Goal: Information Seeking & Learning: Learn about a topic

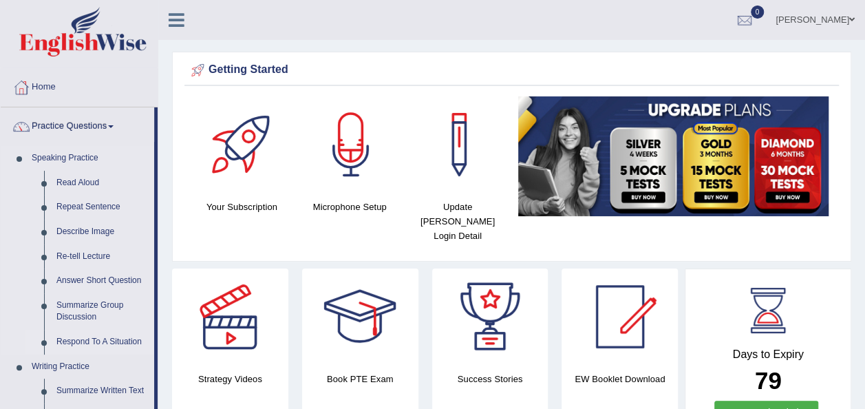
click at [102, 341] on link "Respond To A Situation" at bounding box center [102, 342] width 104 height 25
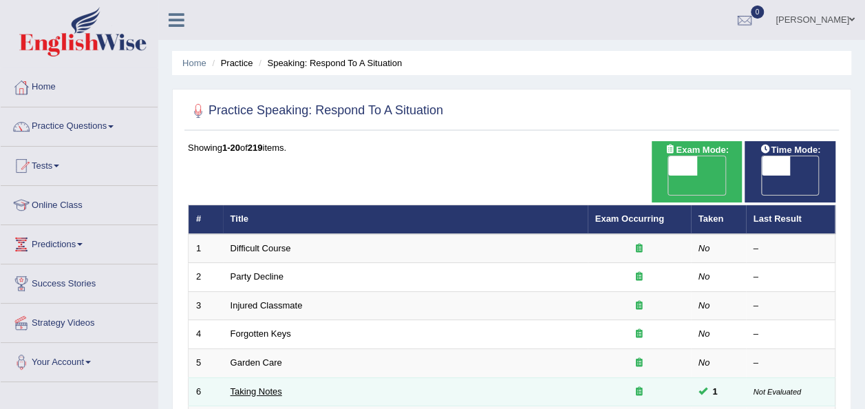
click at [260, 386] on link "Taking Notes" at bounding box center [257, 391] width 52 height 10
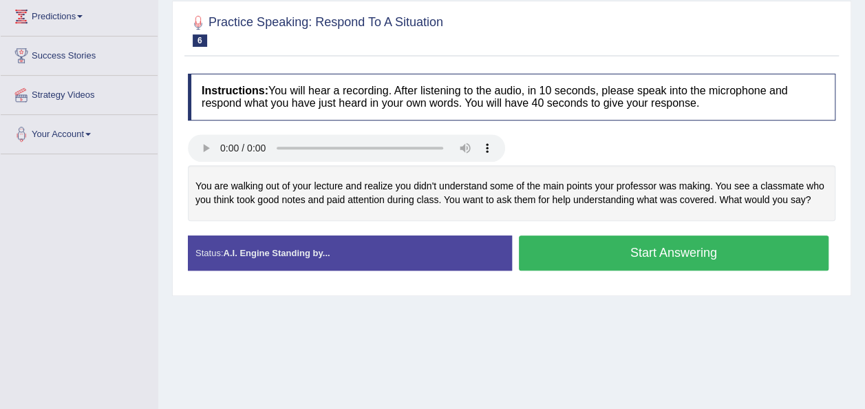
scroll to position [248, 0]
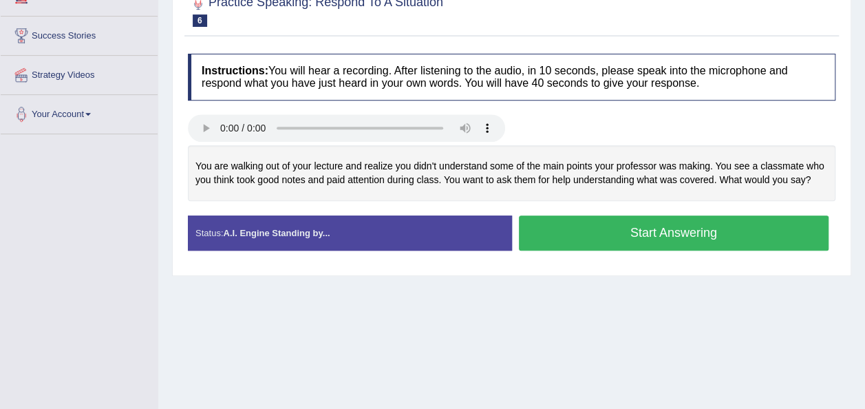
click at [555, 231] on button "Start Answering" at bounding box center [674, 232] width 311 height 35
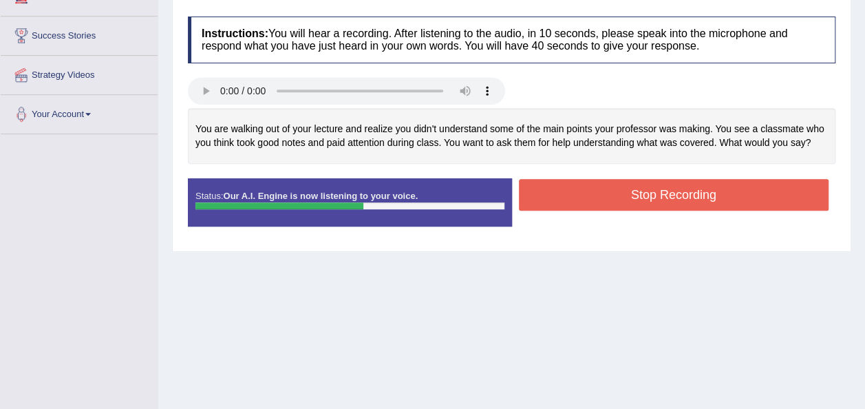
click at [571, 193] on button "Stop Recording" at bounding box center [674, 195] width 311 height 32
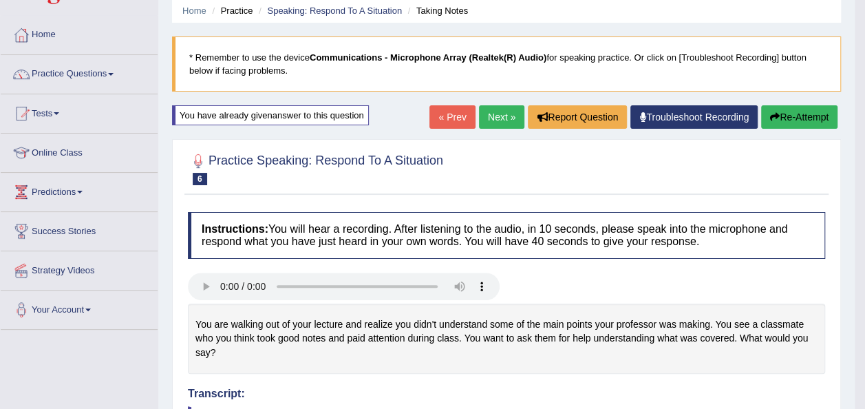
scroll to position [50, 0]
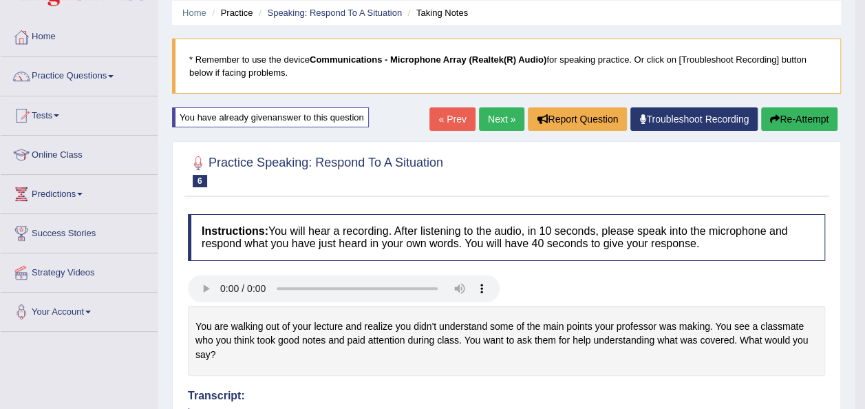
click at [498, 116] on link "Next »" at bounding box center [501, 118] width 45 height 23
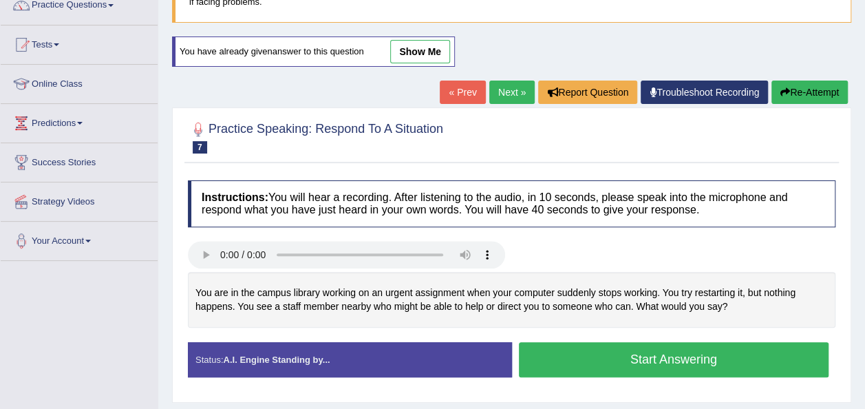
scroll to position [193, 0]
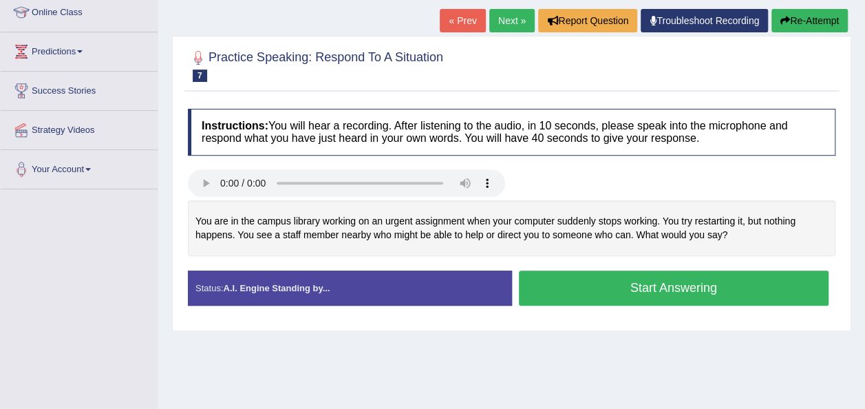
click at [582, 297] on button "Start Answering" at bounding box center [674, 288] width 311 height 35
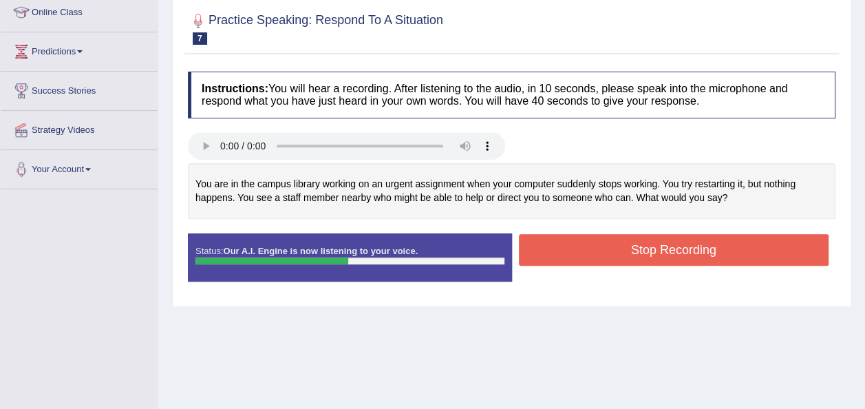
click at [607, 246] on button "Stop Recording" at bounding box center [674, 250] width 311 height 32
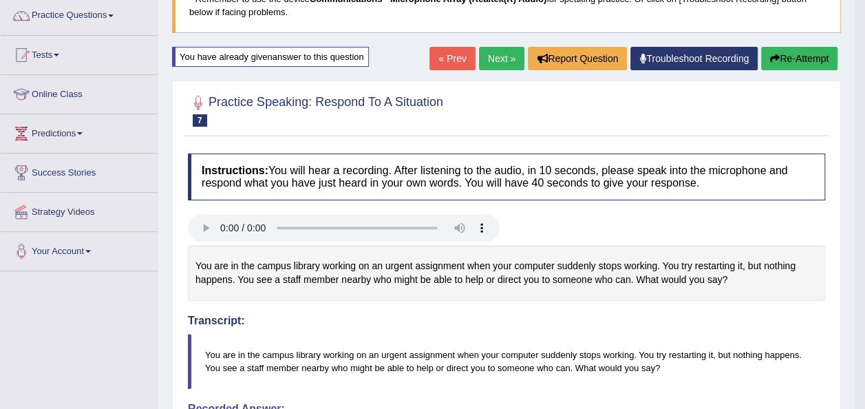
scroll to position [83, 0]
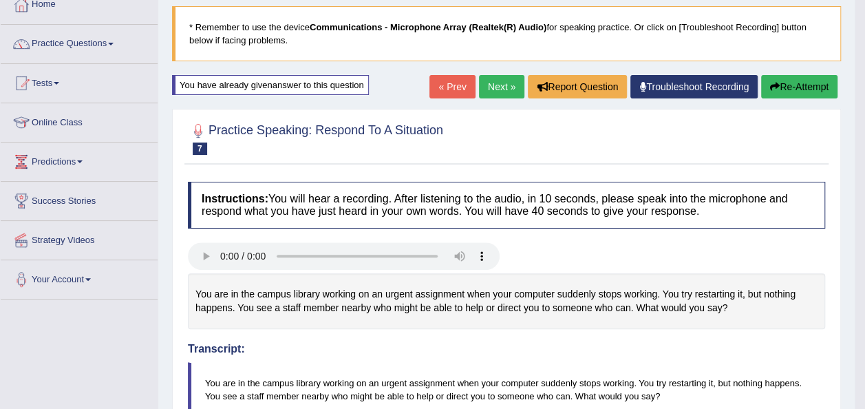
click at [497, 87] on link "Next »" at bounding box center [501, 86] width 45 height 23
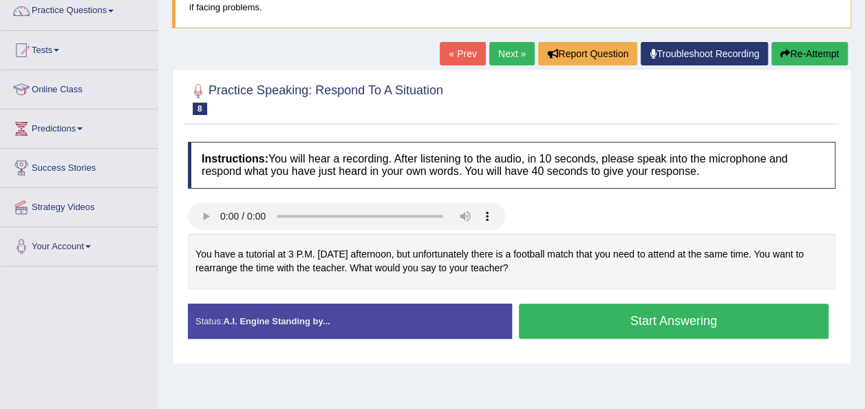
scroll to position [165, 0]
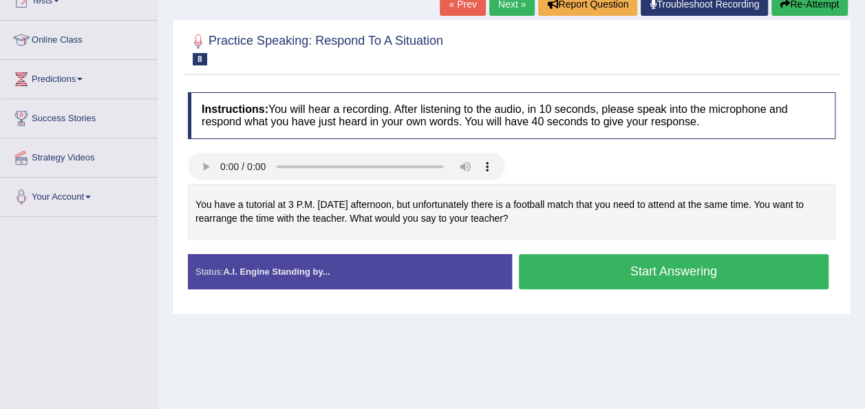
click at [556, 264] on button "Start Answering" at bounding box center [674, 271] width 311 height 35
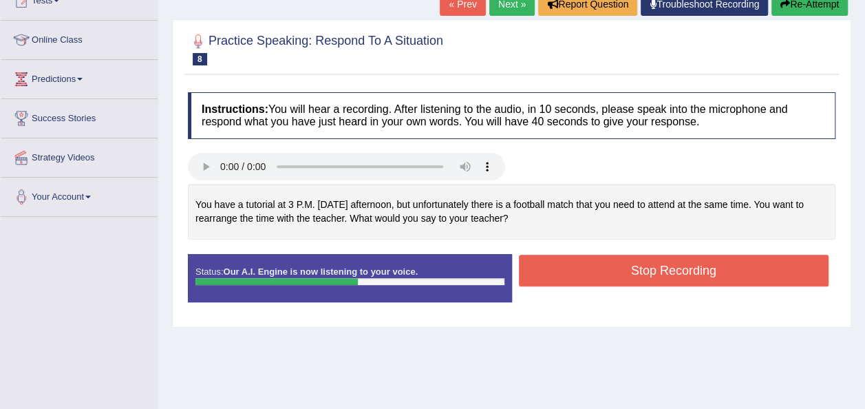
click at [556, 264] on button "Stop Recording" at bounding box center [674, 271] width 311 height 32
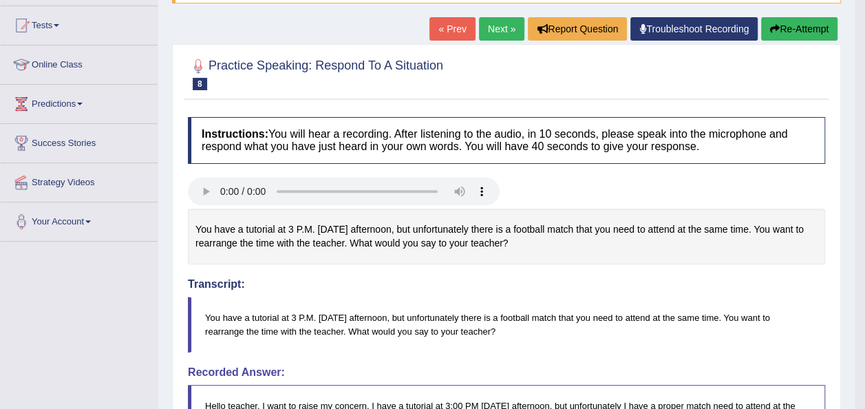
scroll to position [138, 0]
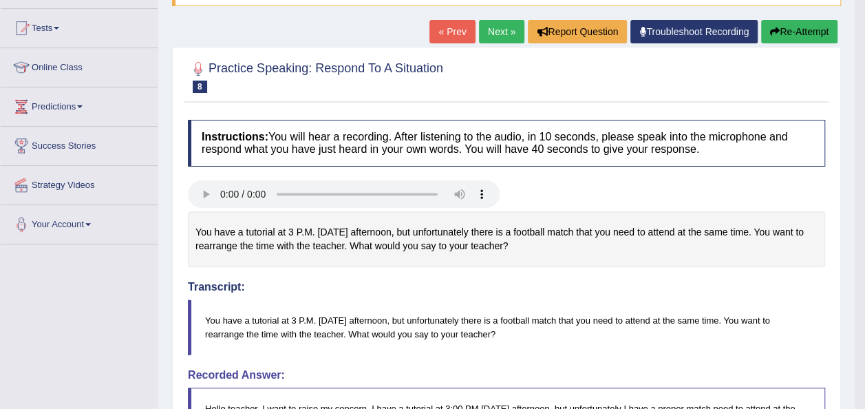
click at [494, 26] on link "Next »" at bounding box center [501, 31] width 45 height 23
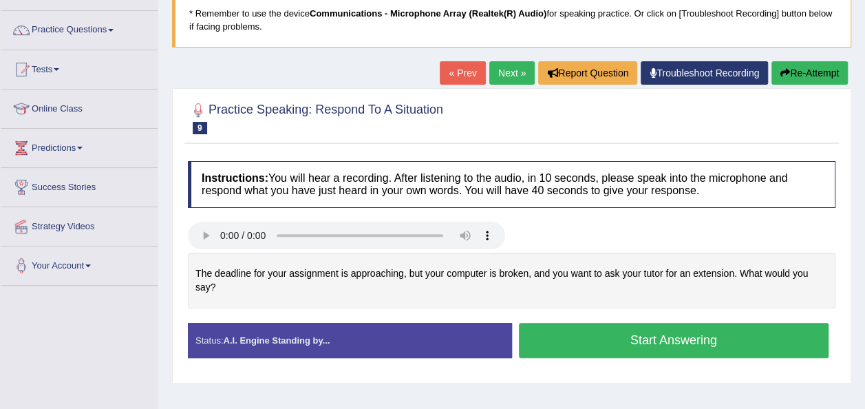
scroll to position [110, 0]
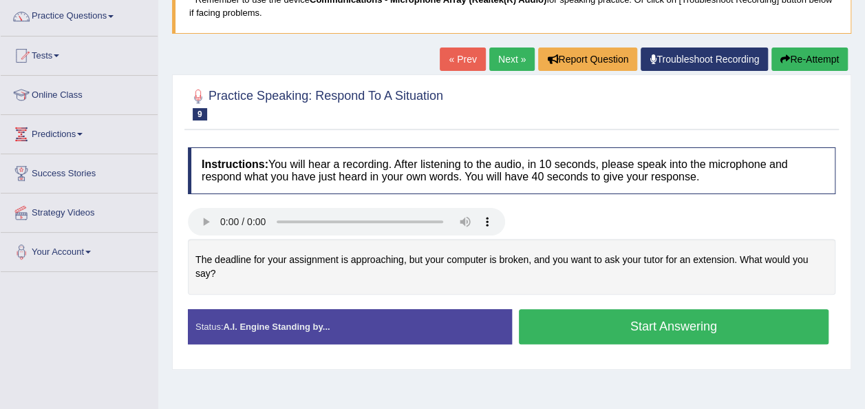
click at [560, 315] on button "Start Answering" at bounding box center [674, 326] width 311 height 35
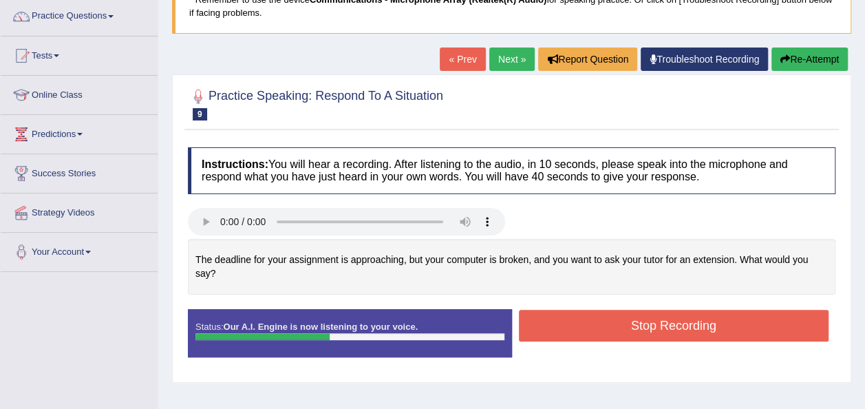
click at [560, 315] on button "Stop Recording" at bounding box center [674, 326] width 311 height 32
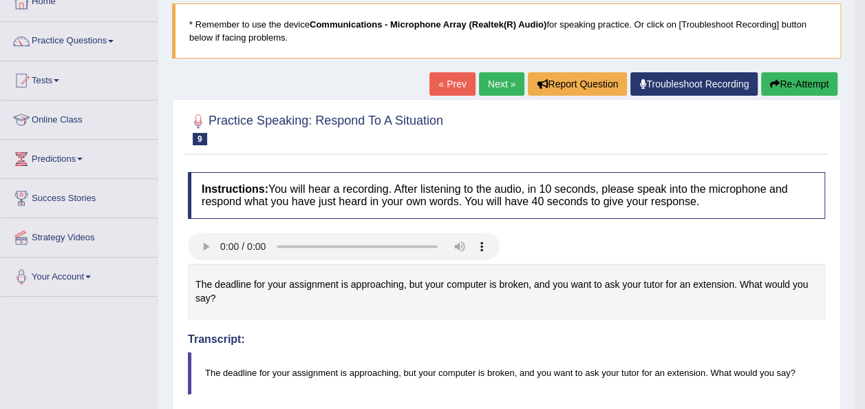
scroll to position [83, 0]
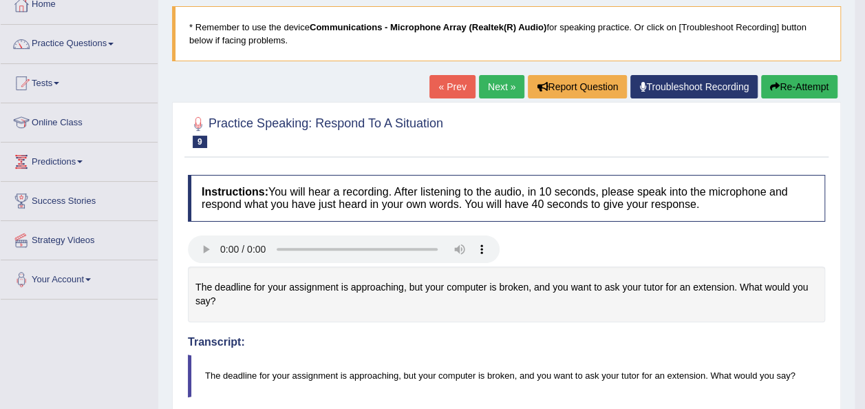
click at [796, 81] on button "Re-Attempt" at bounding box center [799, 86] width 76 height 23
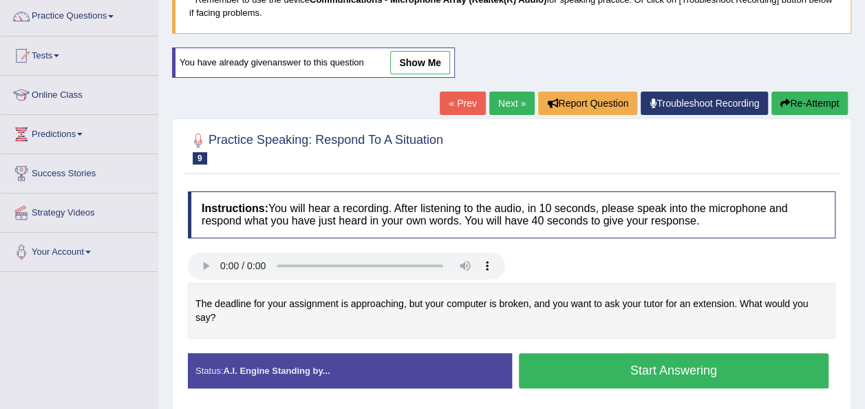
scroll to position [138, 0]
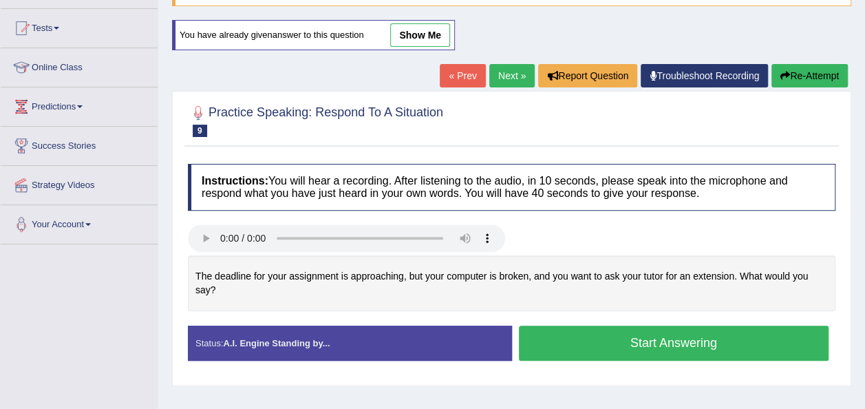
click at [642, 326] on button "Start Answering" at bounding box center [674, 343] width 311 height 35
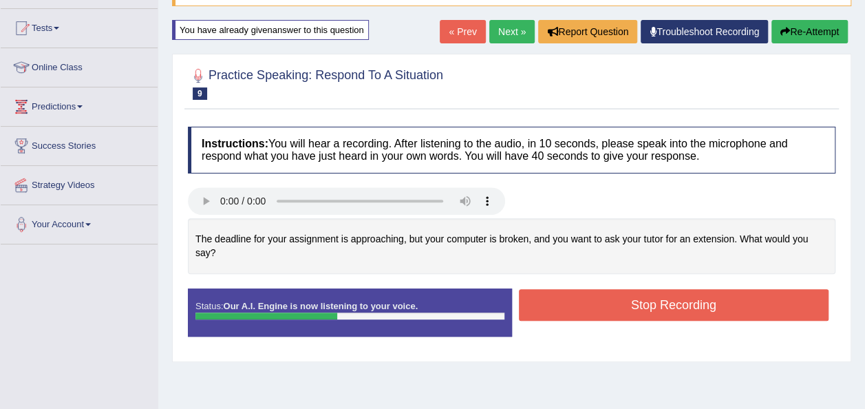
click at [641, 289] on button "Stop Recording" at bounding box center [674, 305] width 311 height 32
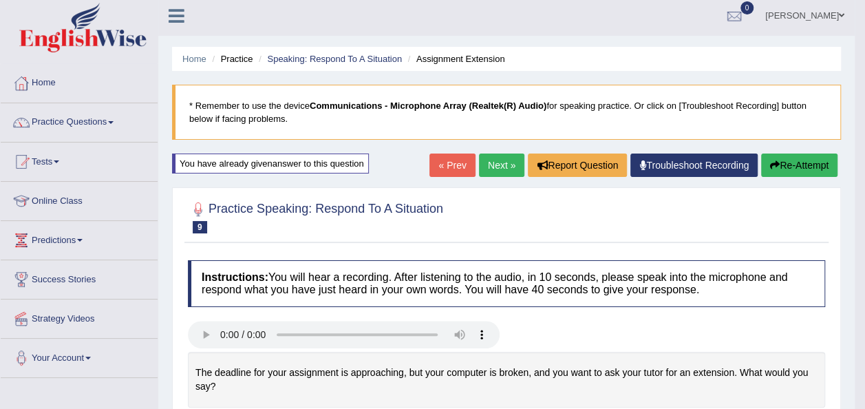
scroll to position [0, 0]
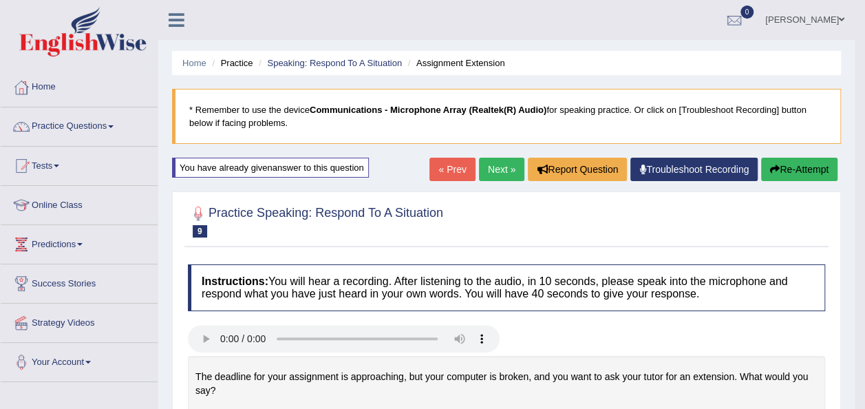
click at [789, 166] on button "Re-Attempt" at bounding box center [799, 169] width 76 height 23
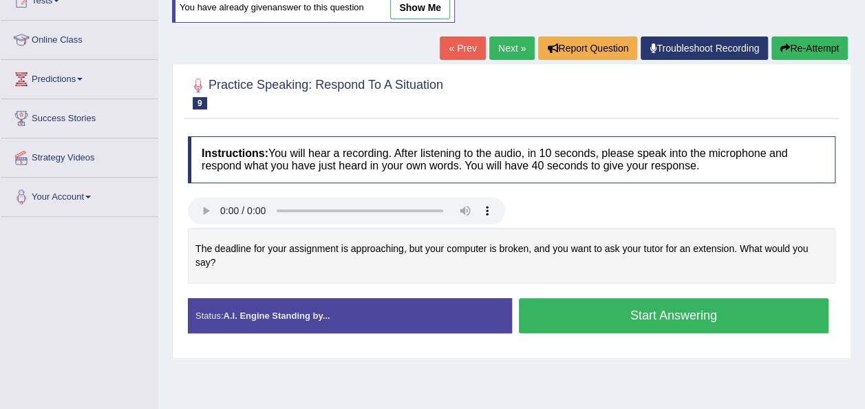
scroll to position [193, 0]
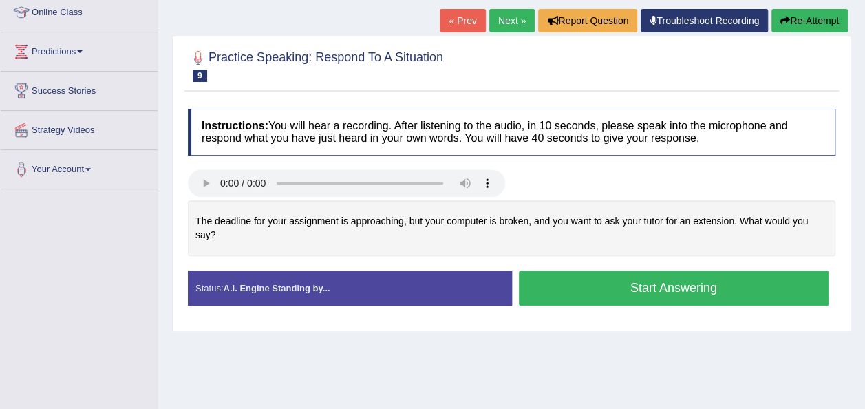
click at [669, 271] on button "Start Answering" at bounding box center [674, 288] width 311 height 35
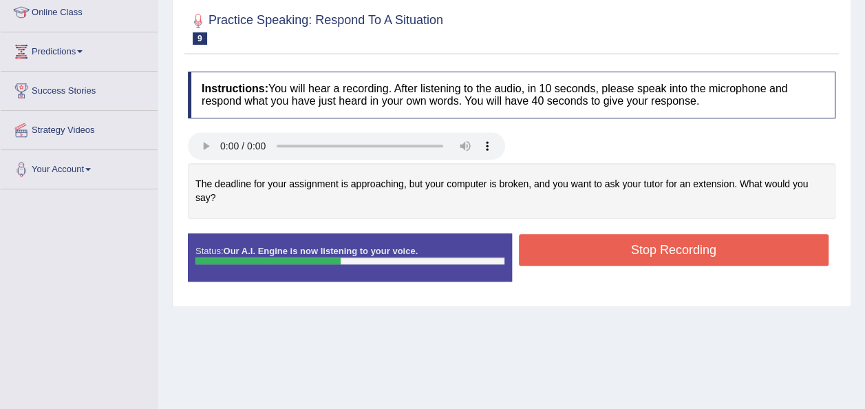
click at [662, 234] on button "Stop Recording" at bounding box center [674, 250] width 311 height 32
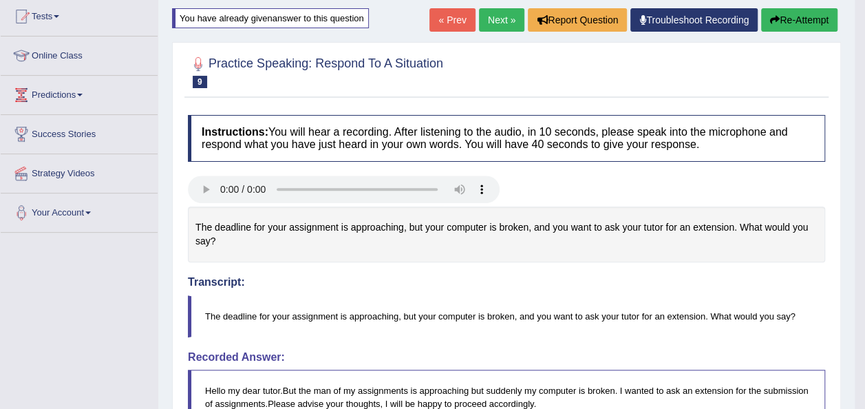
scroll to position [138, 0]
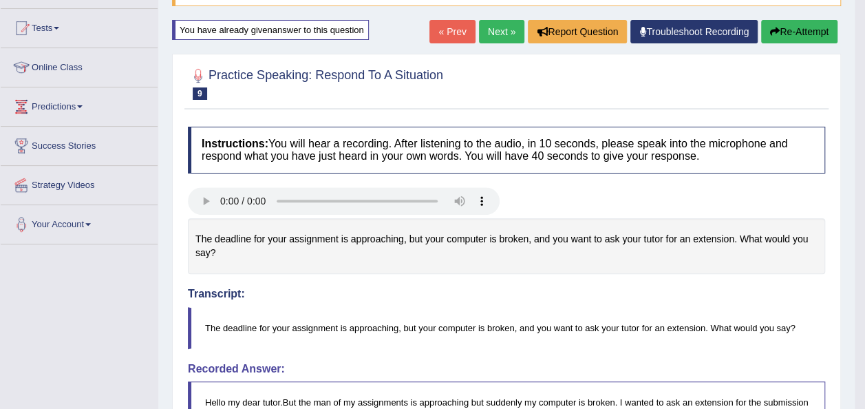
click at [782, 28] on button "Re-Attempt" at bounding box center [799, 31] width 76 height 23
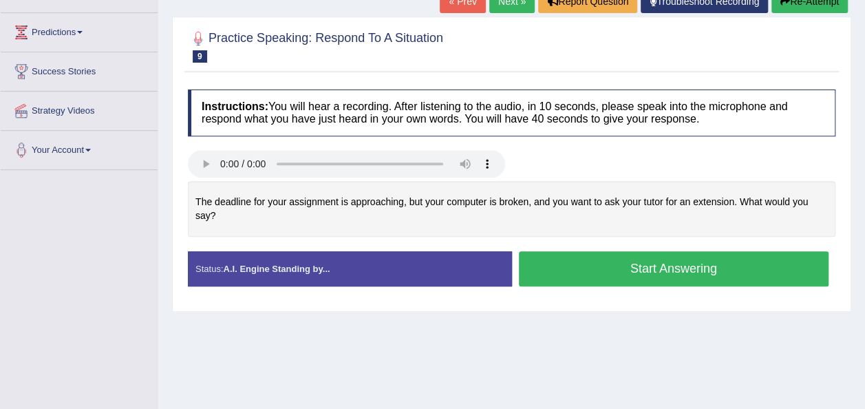
scroll to position [220, 0]
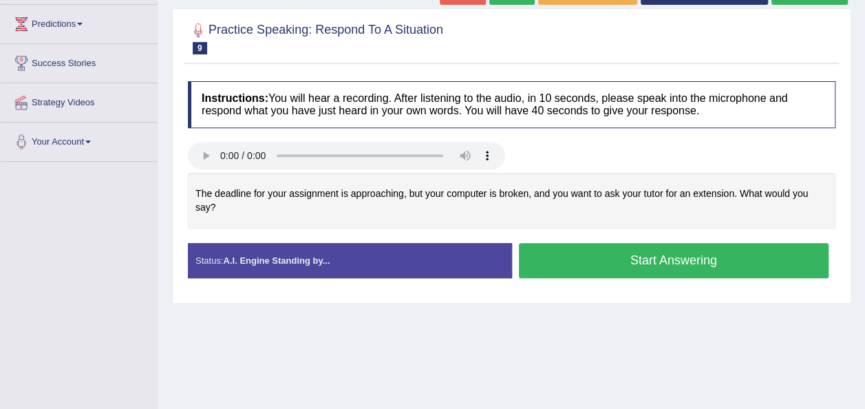
click at [625, 243] on button "Start Answering" at bounding box center [674, 260] width 311 height 35
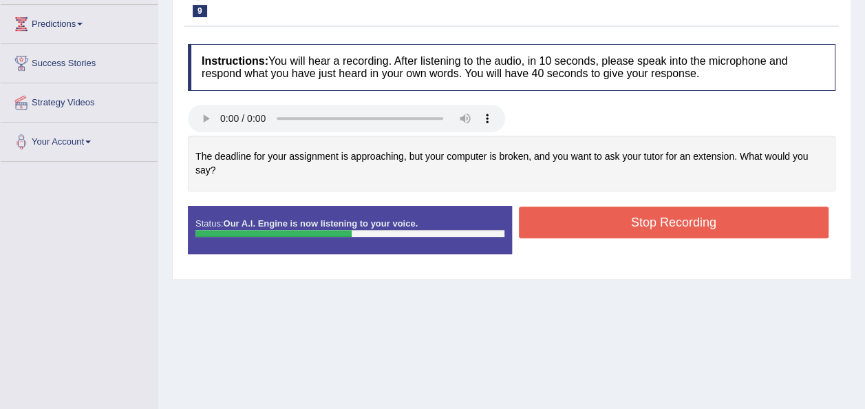
click at [634, 207] on button "Stop Recording" at bounding box center [674, 223] width 311 height 32
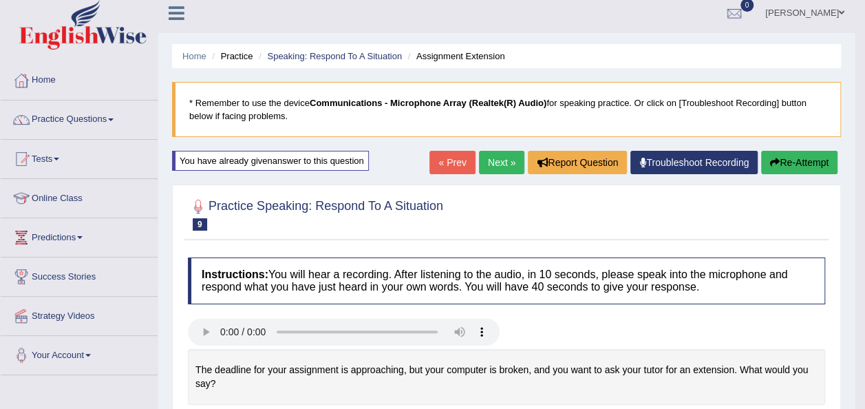
scroll to position [0, 0]
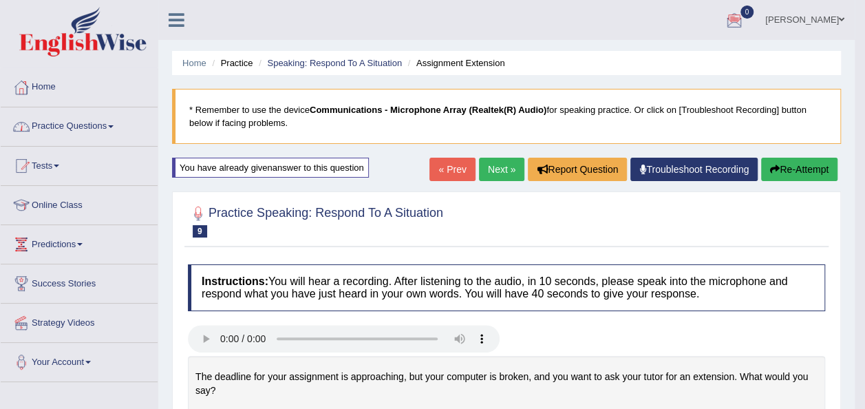
click at [114, 125] on span at bounding box center [111, 126] width 6 height 3
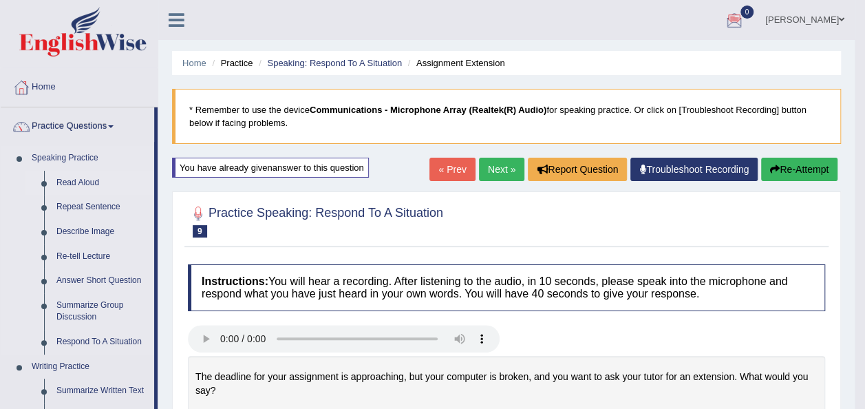
click at [74, 178] on link "Read Aloud" at bounding box center [102, 183] width 104 height 25
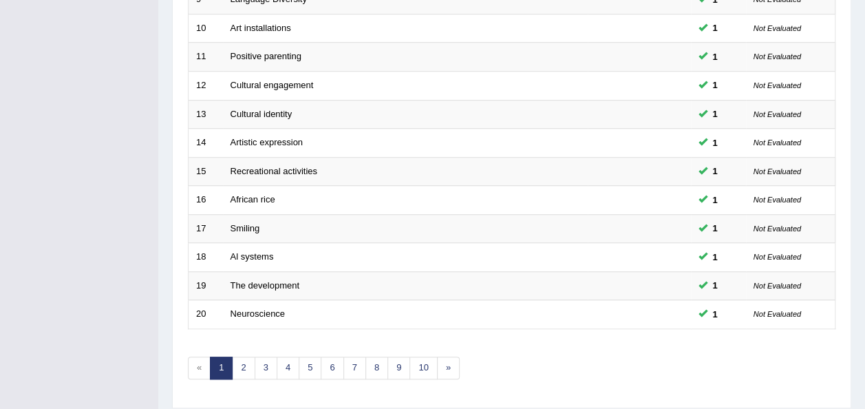
scroll to position [496, 0]
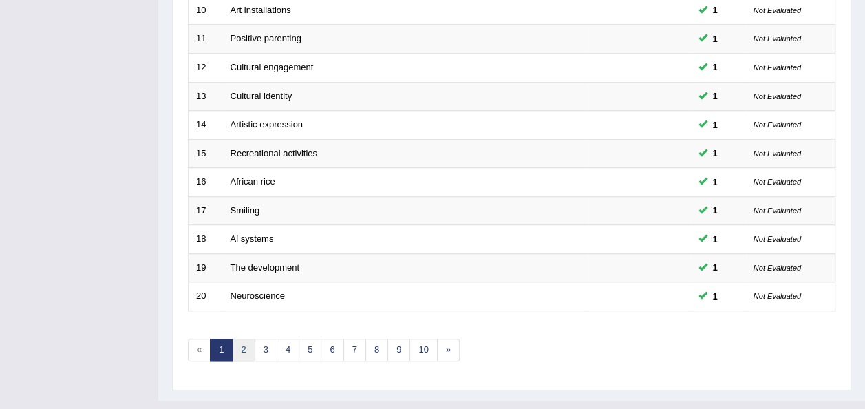
click at [241, 339] on link "2" at bounding box center [243, 350] width 23 height 23
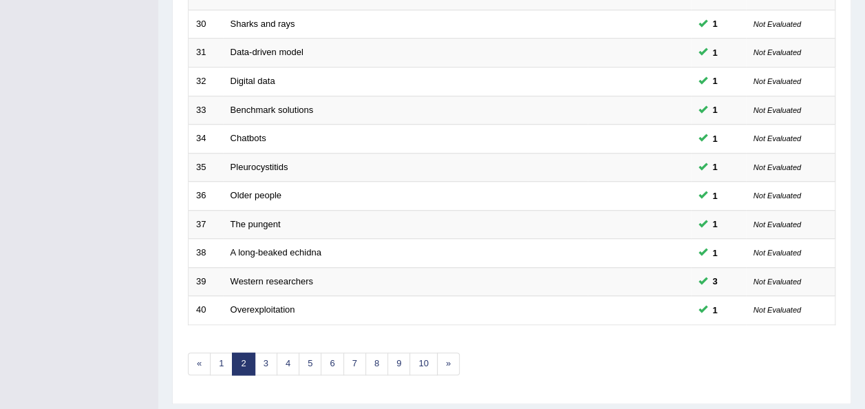
scroll to position [496, 0]
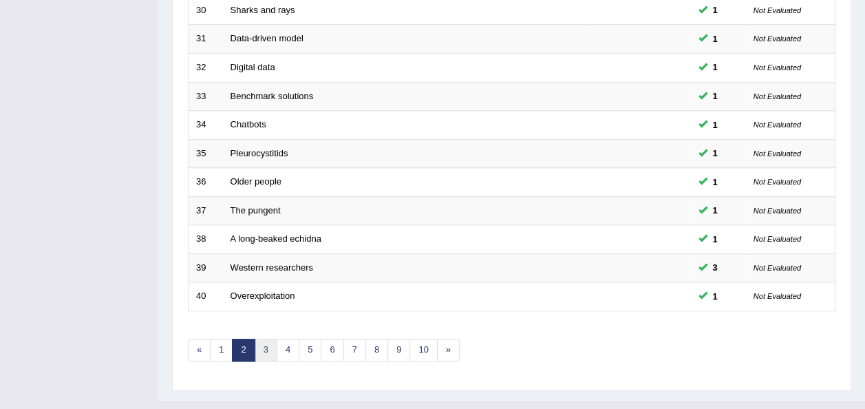
click at [264, 339] on link "3" at bounding box center [266, 350] width 23 height 23
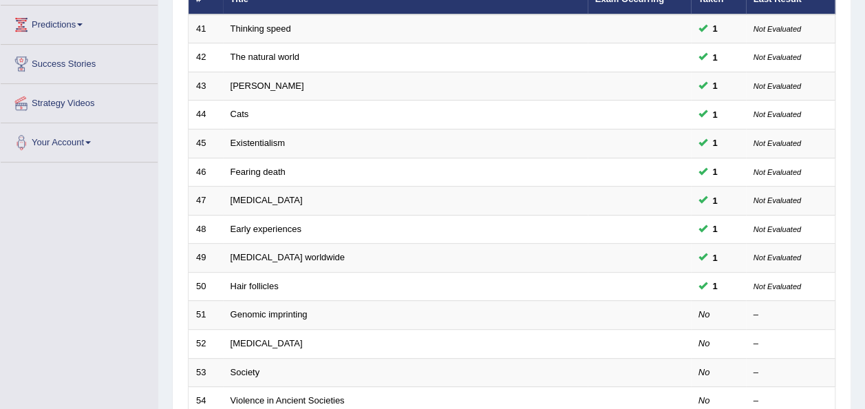
scroll to position [220, 0]
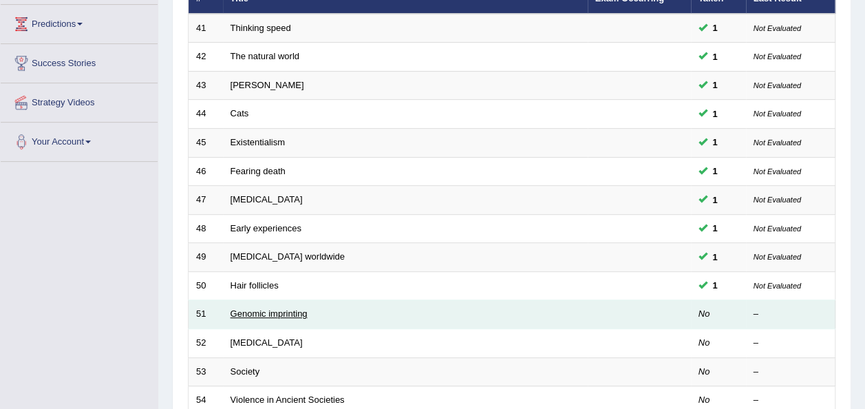
click at [256, 308] on link "Genomic imprinting" at bounding box center [269, 313] width 77 height 10
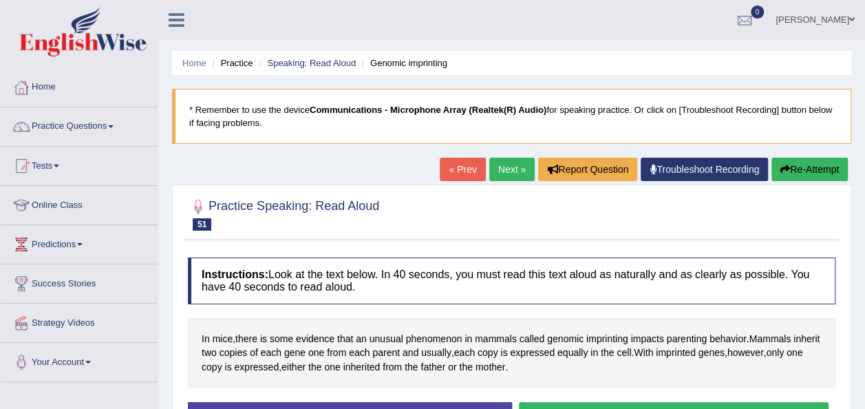
click at [864, 401] on div "Home Practice Speaking: Read Aloud Genomic imprinting * Remember to use the dev…" at bounding box center [511, 344] width 707 height 688
click at [865, 399] on html "Toggle navigation Home Practice Questions Speaking Practice Read Aloud Repeat S…" at bounding box center [432, 204] width 865 height 409
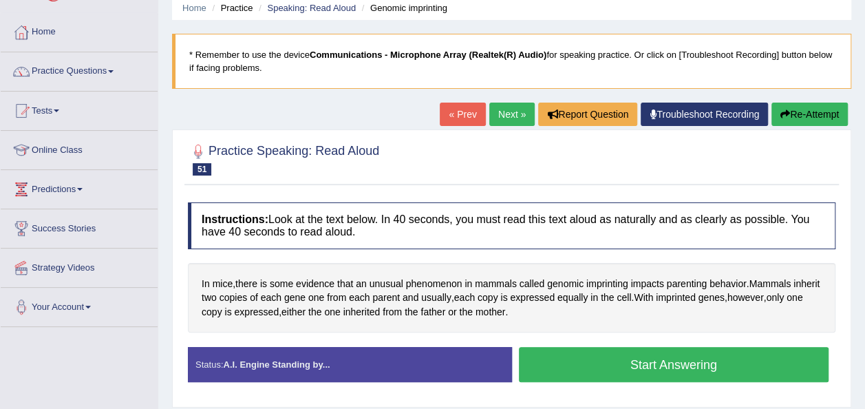
scroll to position [83, 0]
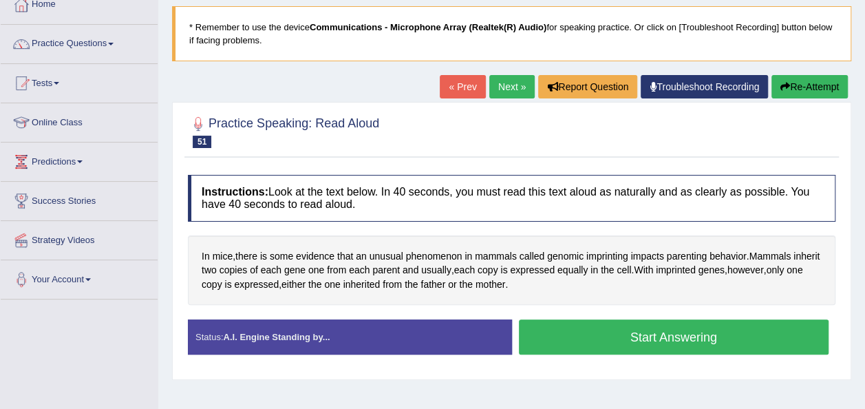
click at [638, 340] on button "Start Answering" at bounding box center [674, 336] width 311 height 35
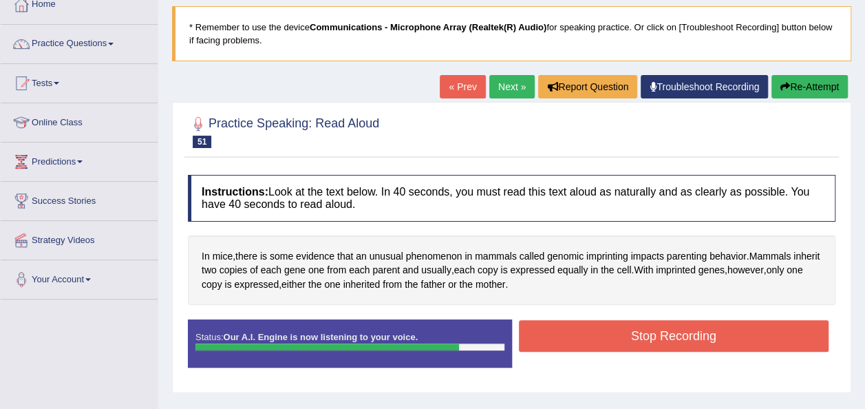
click at [638, 340] on button "Stop Recording" at bounding box center [674, 336] width 311 height 32
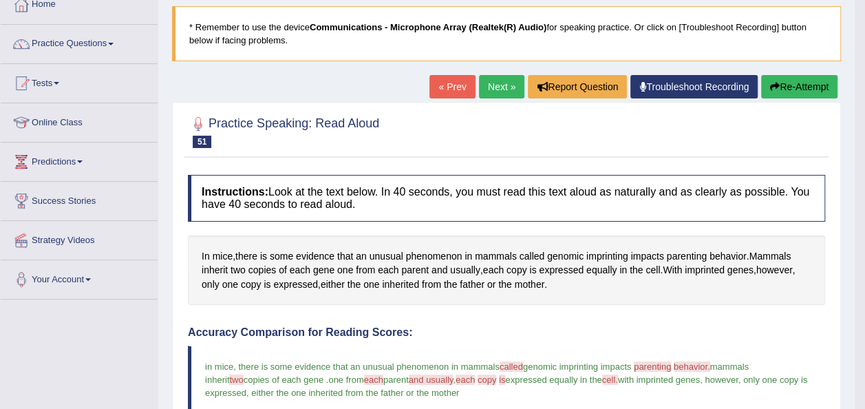
click at [790, 80] on button "Re-Attempt" at bounding box center [799, 86] width 76 height 23
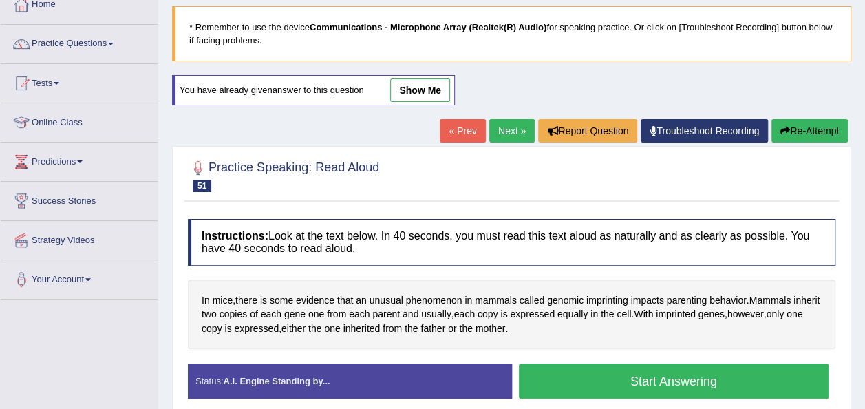
click at [666, 380] on button "Start Answering" at bounding box center [674, 381] width 311 height 35
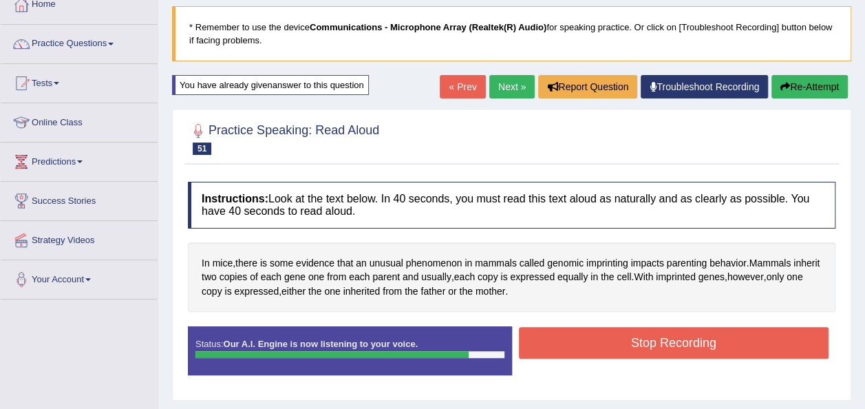
click at [660, 337] on button "Stop Recording" at bounding box center [674, 343] width 311 height 32
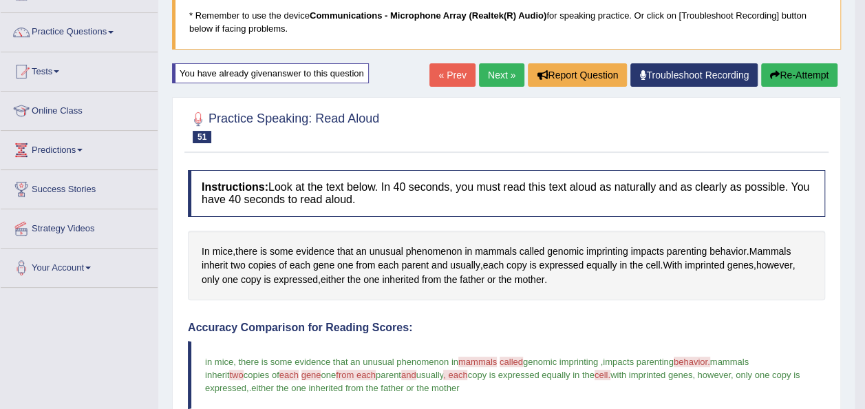
scroll to position [83, 0]
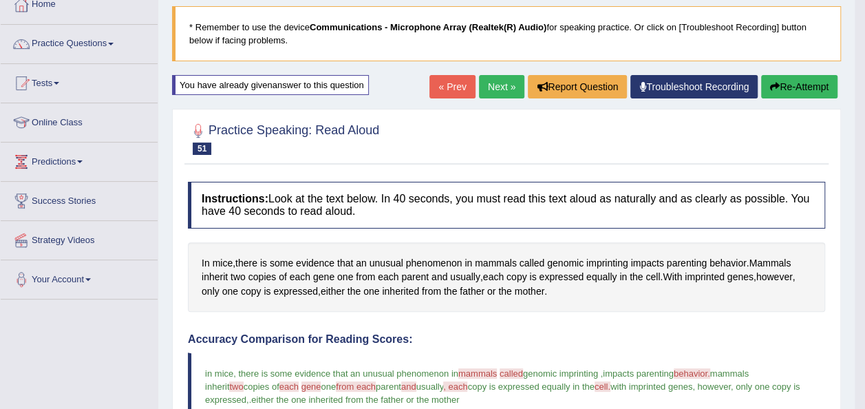
click at [483, 92] on link "Next »" at bounding box center [501, 86] width 45 height 23
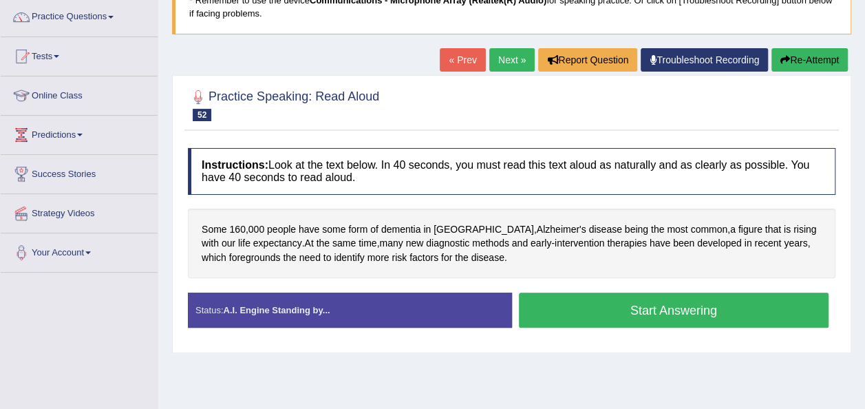
scroll to position [110, 0]
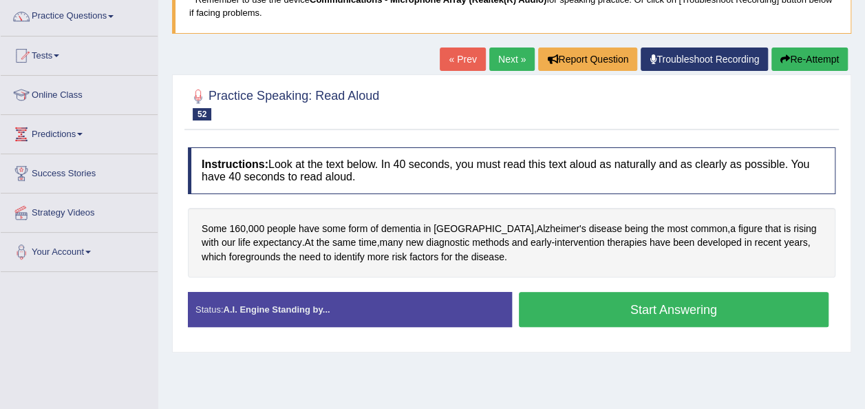
click at [617, 304] on button "Start Answering" at bounding box center [674, 309] width 311 height 35
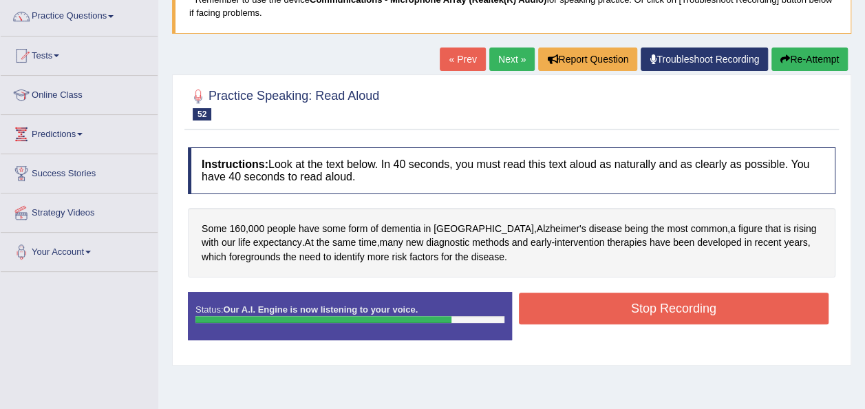
click at [617, 304] on button "Stop Recording" at bounding box center [674, 309] width 311 height 32
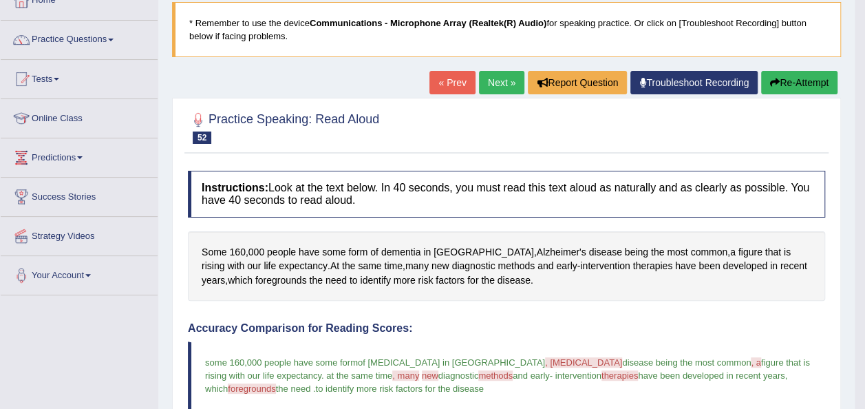
scroll to position [83, 0]
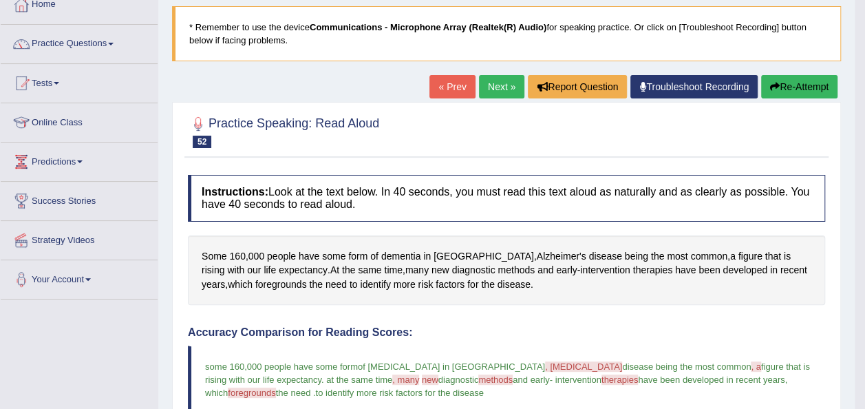
click at [793, 78] on button "Re-Attempt" at bounding box center [799, 86] width 76 height 23
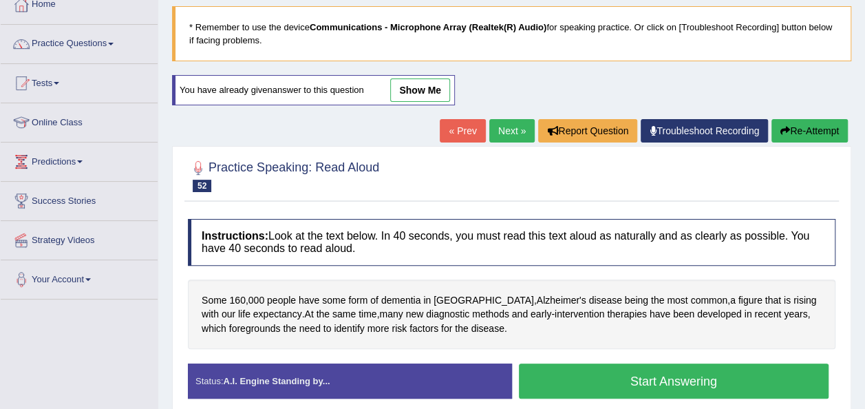
click at [639, 386] on button "Start Answering" at bounding box center [674, 381] width 311 height 35
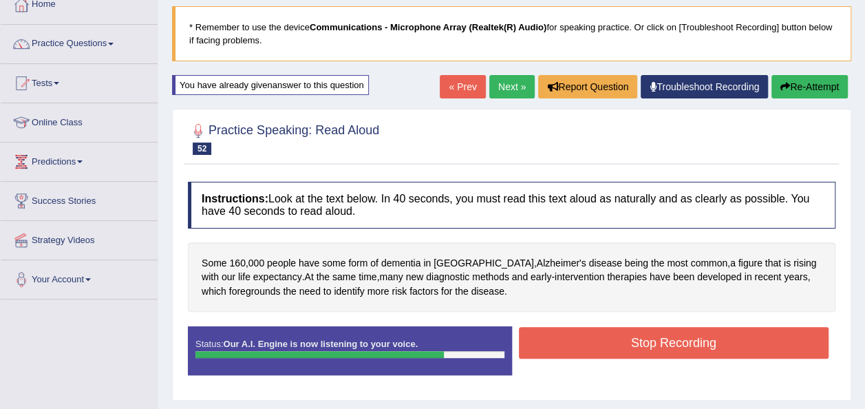
click at [643, 341] on button "Stop Recording" at bounding box center [674, 343] width 311 height 32
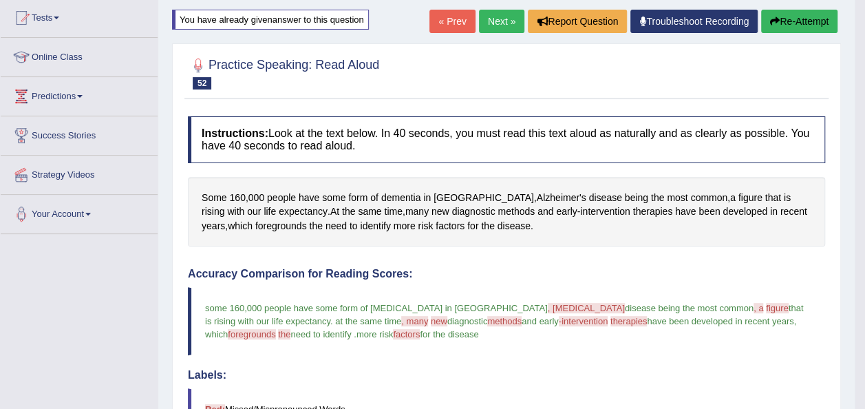
scroll to position [135, 0]
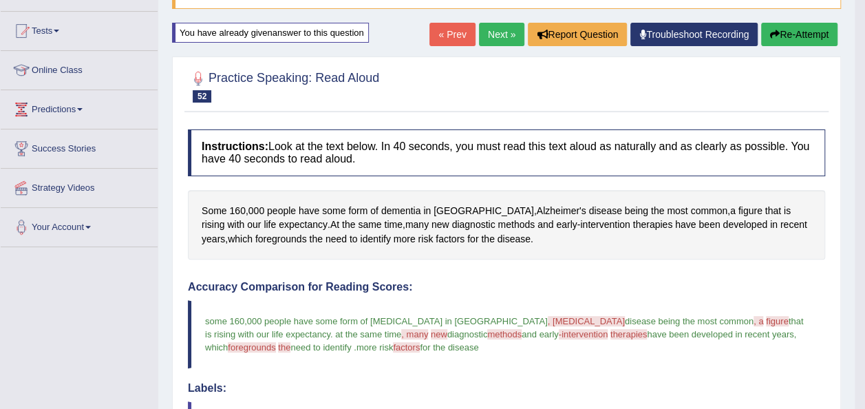
click at [801, 35] on button "Re-Attempt" at bounding box center [799, 34] width 76 height 23
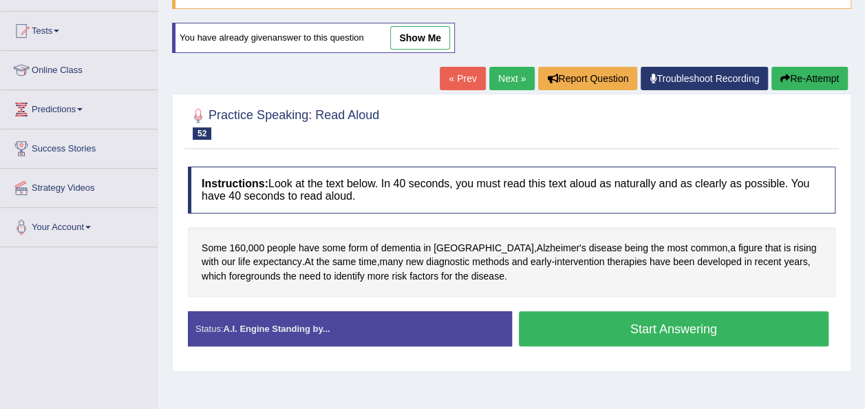
click at [658, 326] on button "Start Answering" at bounding box center [674, 328] width 311 height 35
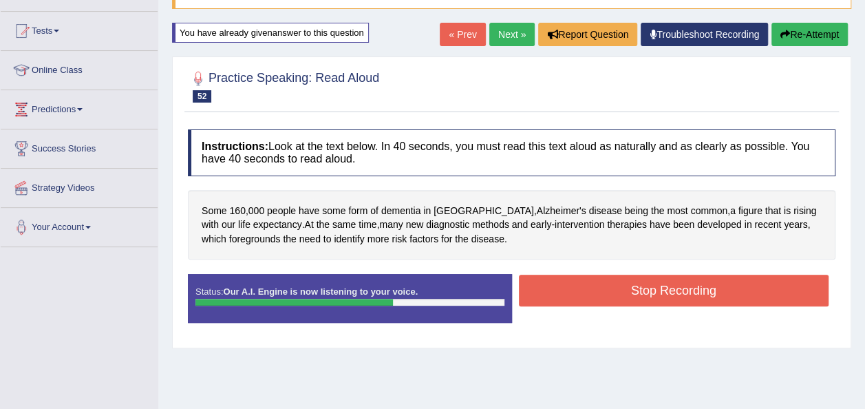
click at [669, 282] on button "Stop Recording" at bounding box center [674, 291] width 311 height 32
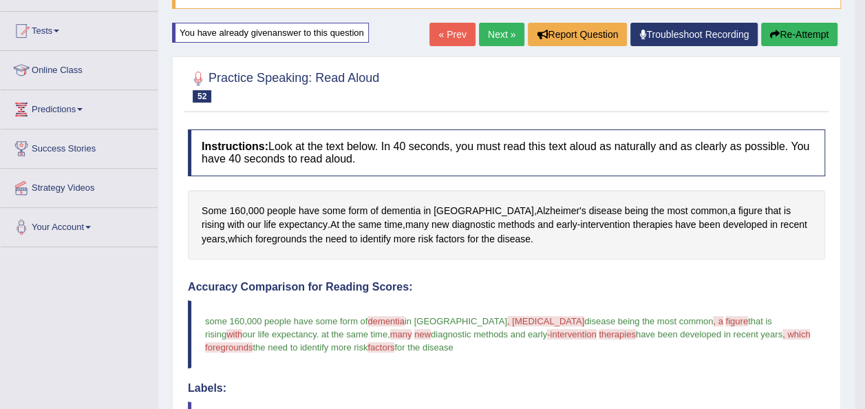
scroll to position [107, 0]
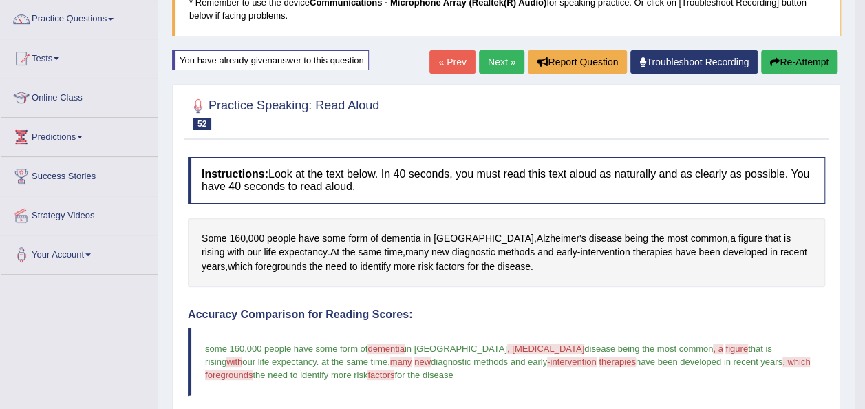
click at [796, 61] on button "Re-Attempt" at bounding box center [799, 61] width 76 height 23
